Goal: Navigation & Orientation: Go to known website

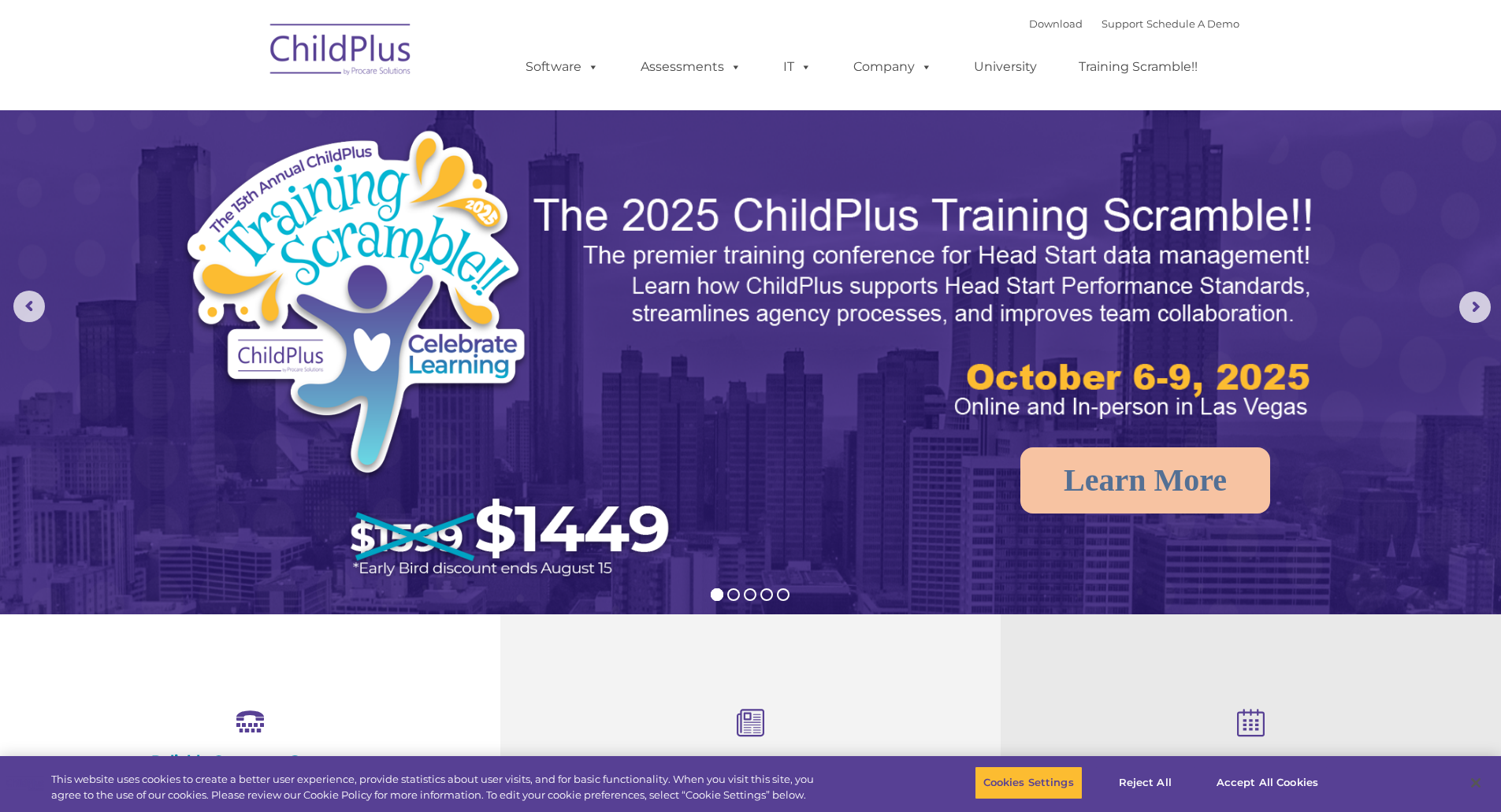
select select "MEDIUM"
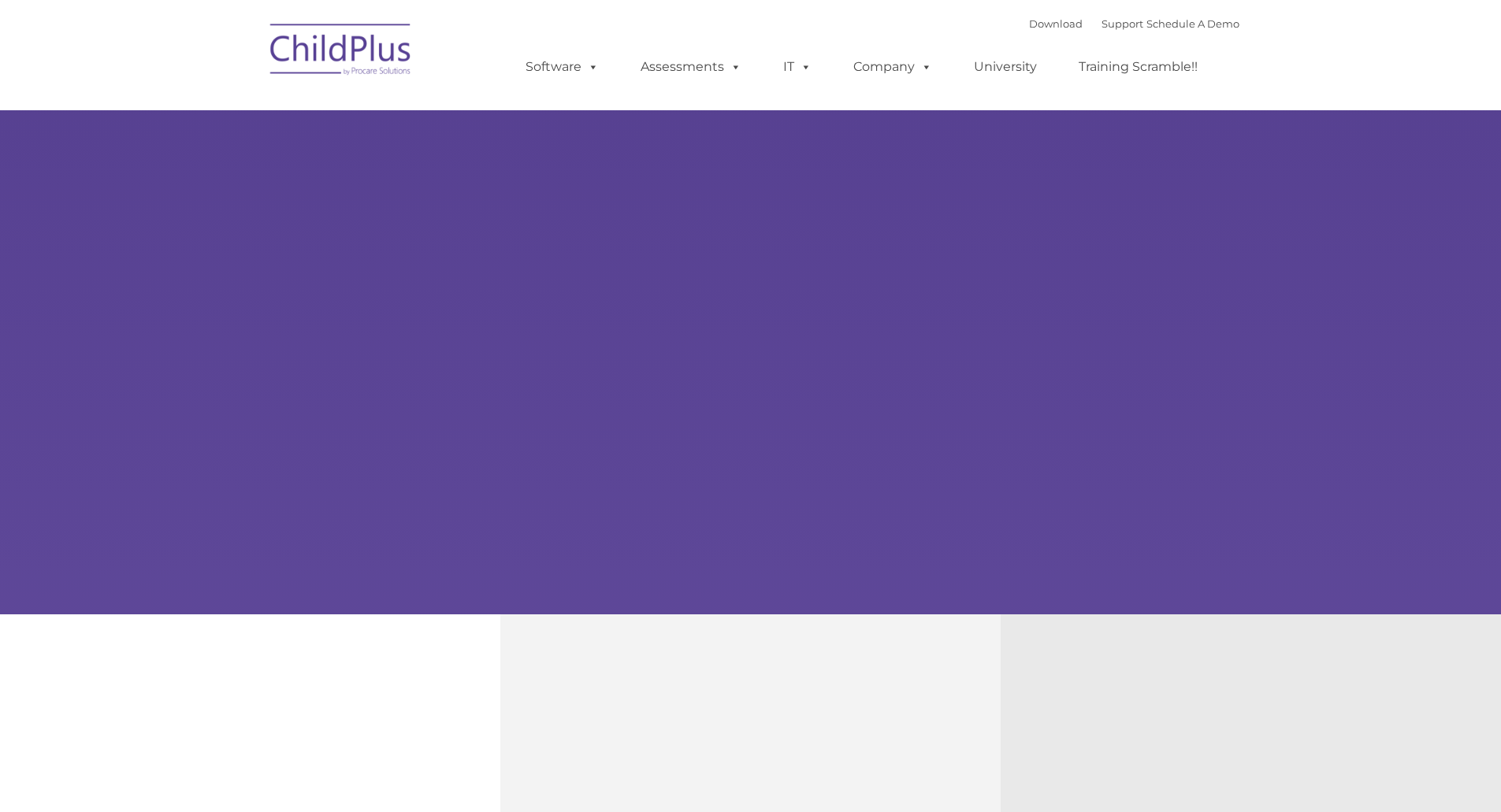
type input ""
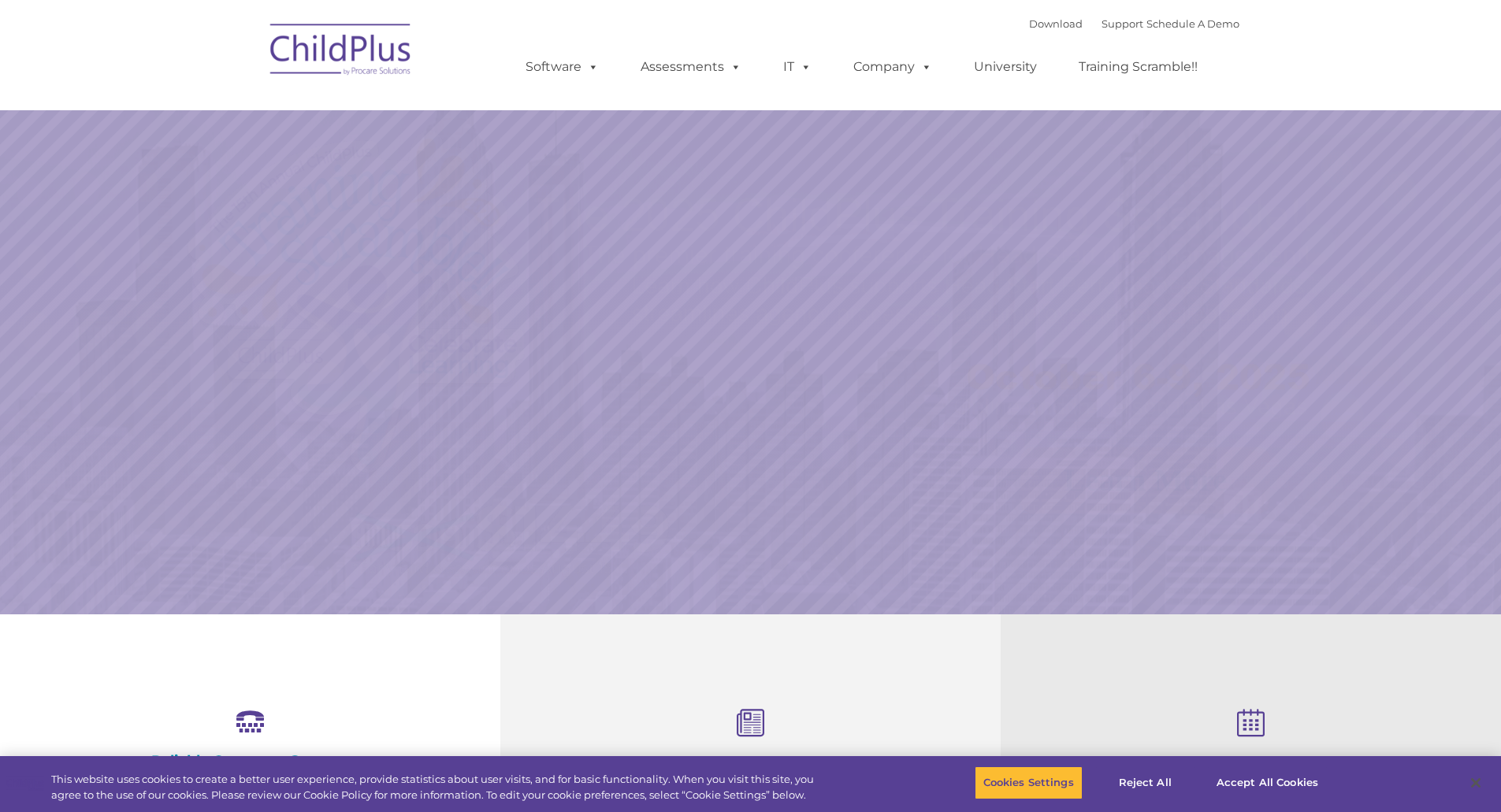
select select "MEDIUM"
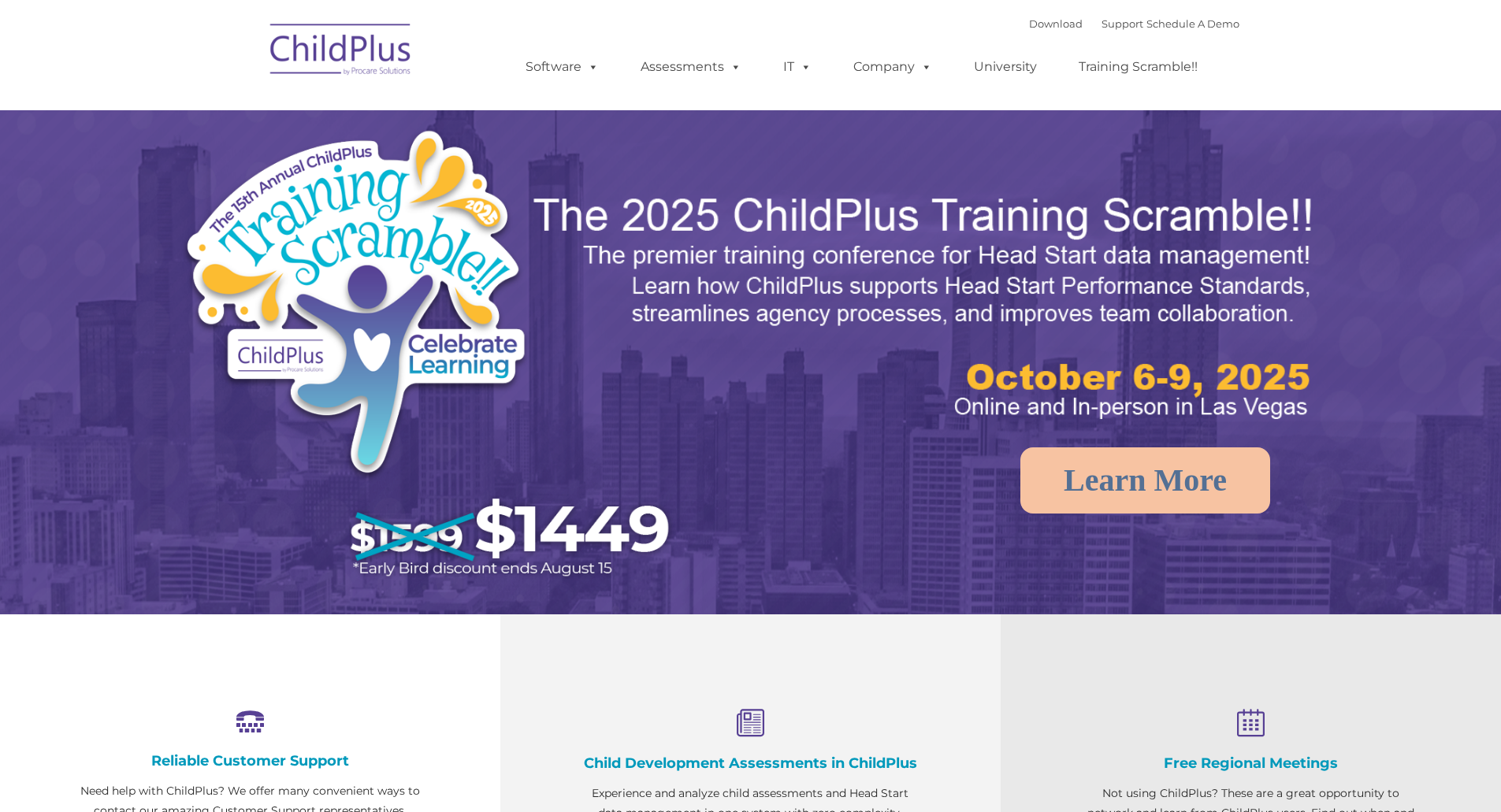
select select "MEDIUM"
